Goal: Task Accomplishment & Management: Manage account settings

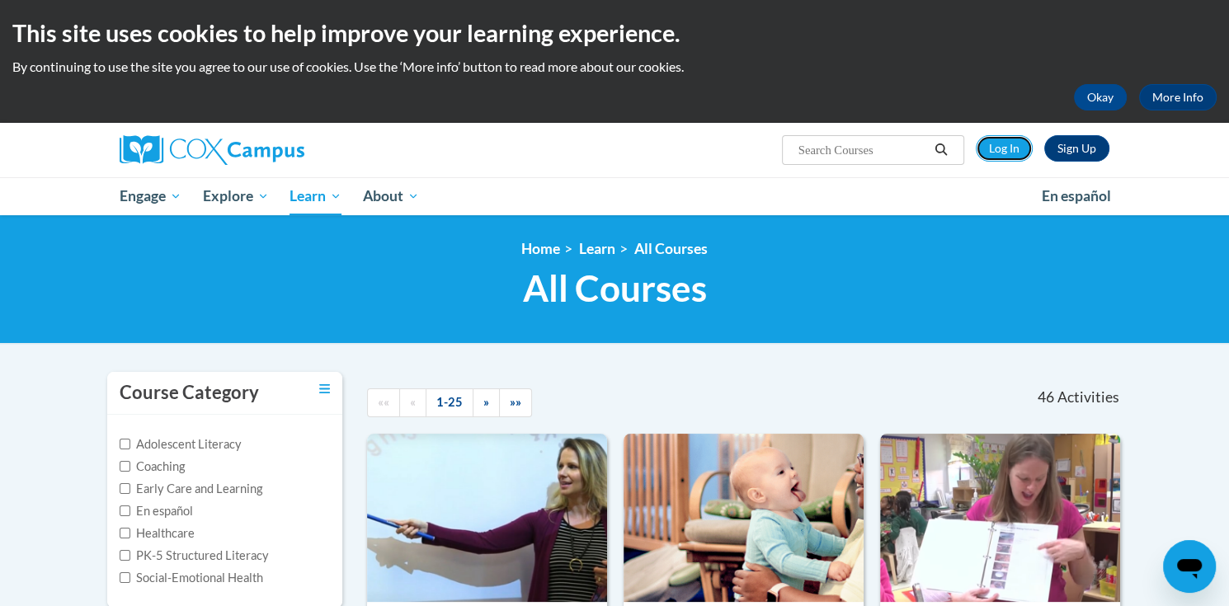
click at [993, 148] on link "Log In" at bounding box center [1004, 148] width 57 height 26
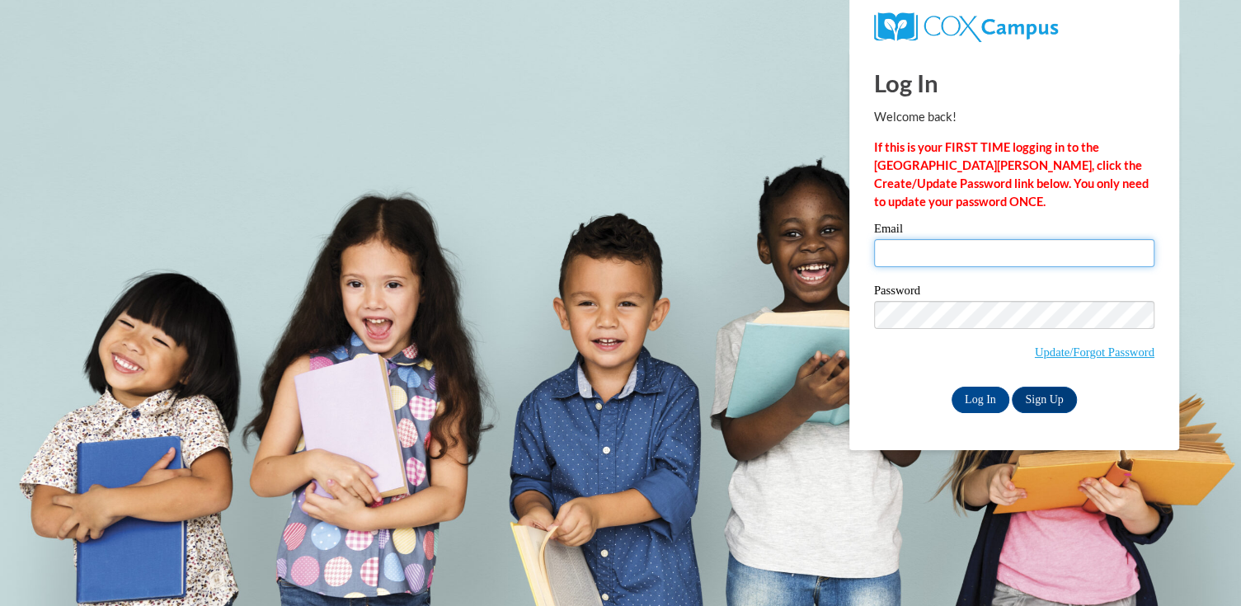
click at [935, 244] on input "Email" at bounding box center [1014, 253] width 280 height 28
type input "asimmons@ilcao.org"
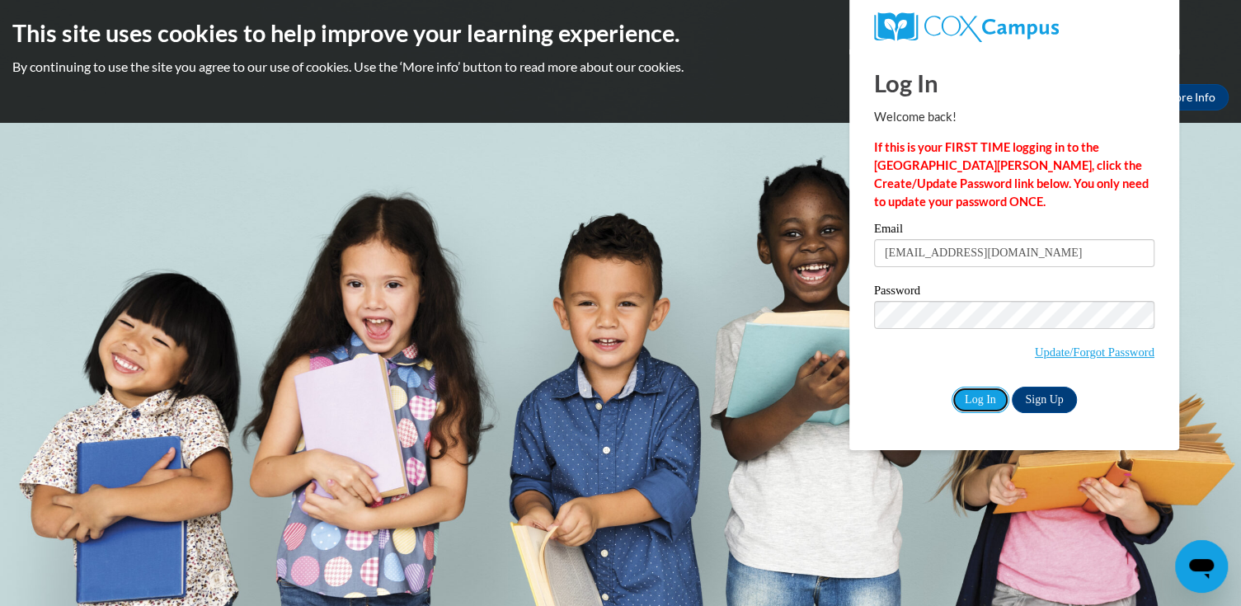
click at [980, 393] on input "Log In" at bounding box center [981, 400] width 58 height 26
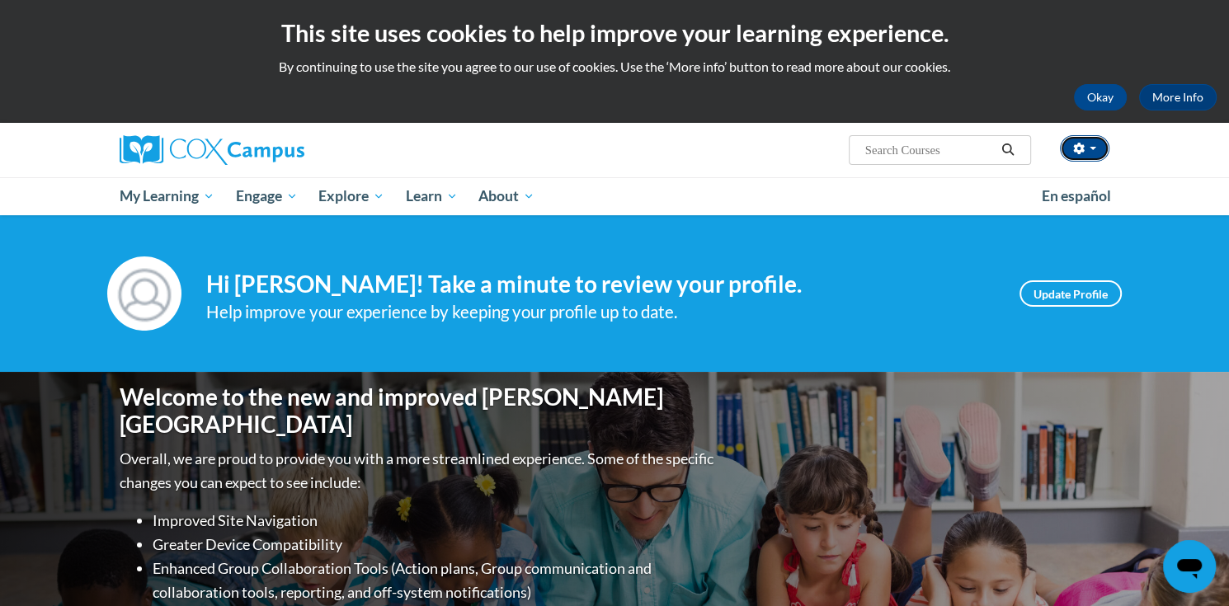
click at [1099, 148] on button "button" at bounding box center [1084, 148] width 49 height 26
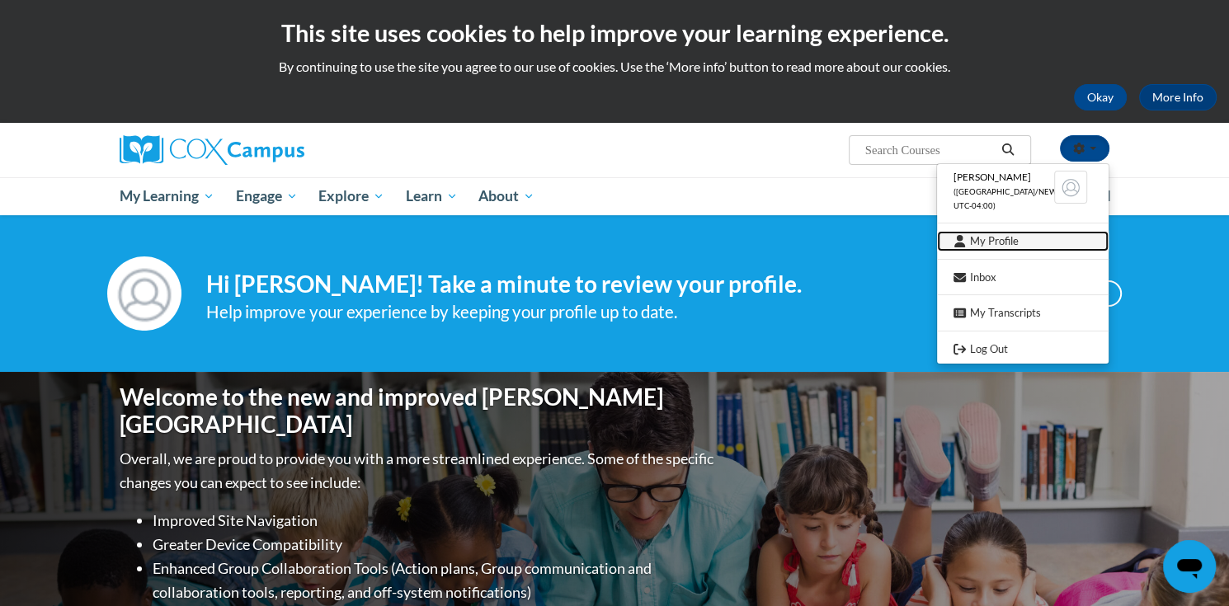
click at [986, 238] on link "My Profile" at bounding box center [1023, 241] width 172 height 21
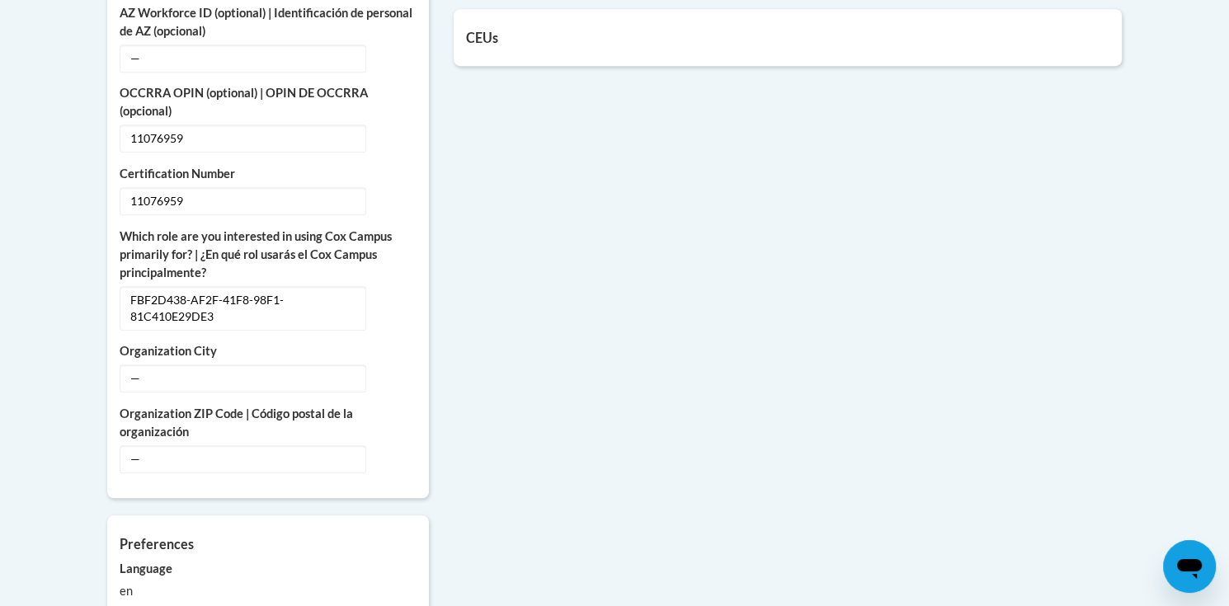
scroll to position [412, 0]
